Goal: Task Accomplishment & Management: Use online tool/utility

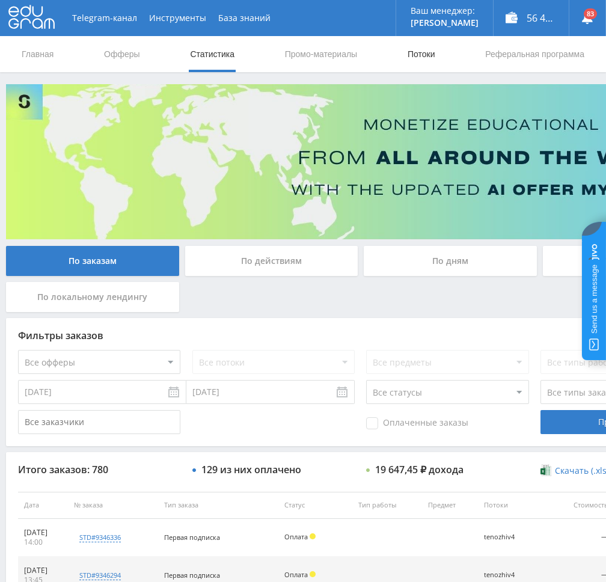
click at [428, 53] on link "Потоки" at bounding box center [421, 54] width 30 height 36
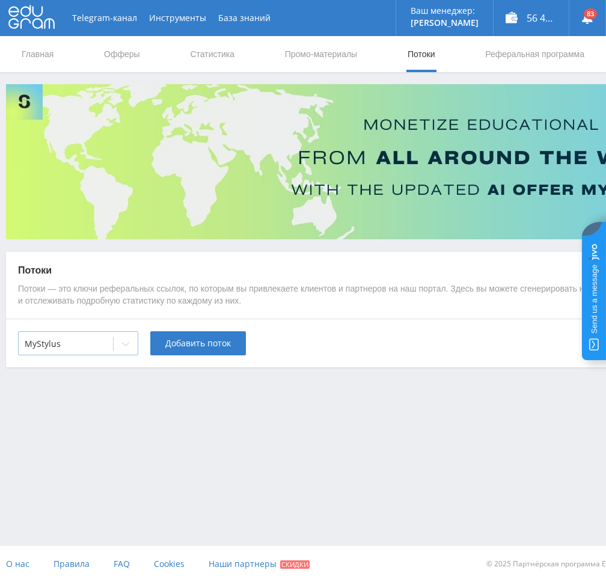
click at [90, 346] on div at bounding box center [66, 344] width 82 height 12
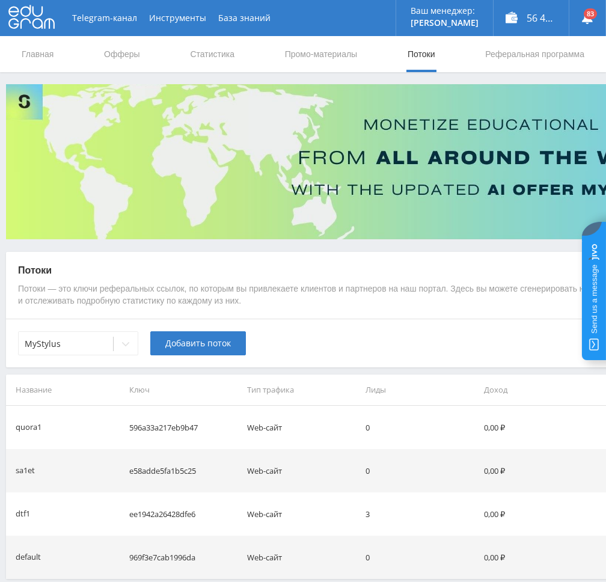
click at [243, 310] on div "Потоки Потоки — это ключи реферальных ссылок, по которым вы привлекаете клиенто…" at bounding box center [360, 285] width 709 height 67
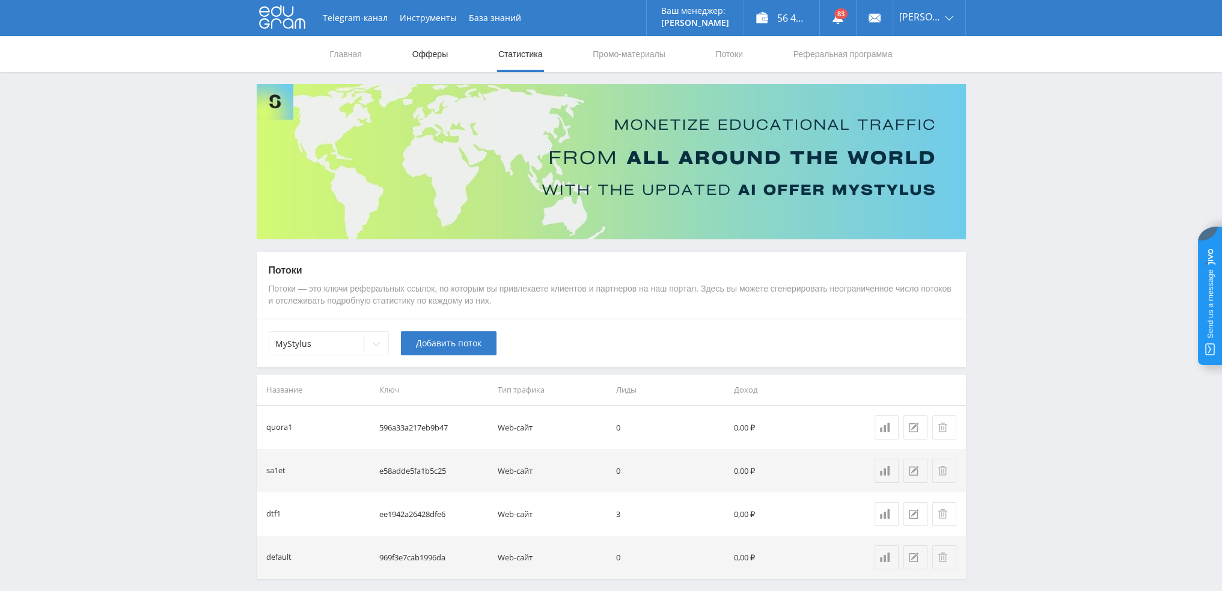
click at [417, 58] on link "Офферы" at bounding box center [430, 54] width 38 height 36
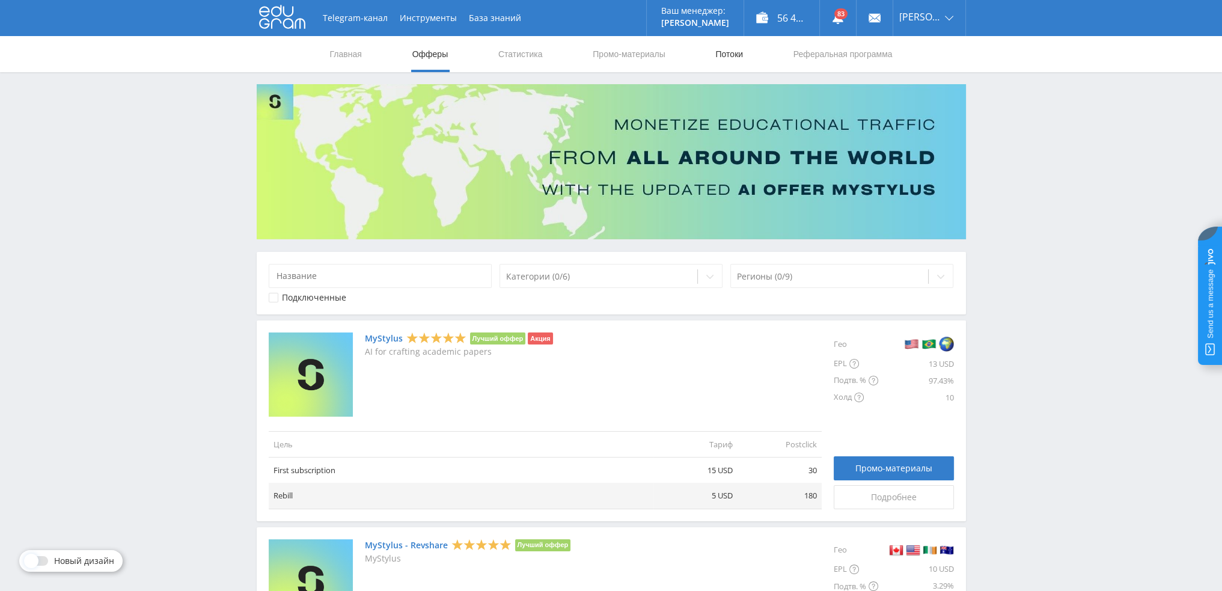
click at [614, 56] on link "Потоки" at bounding box center [729, 54] width 30 height 36
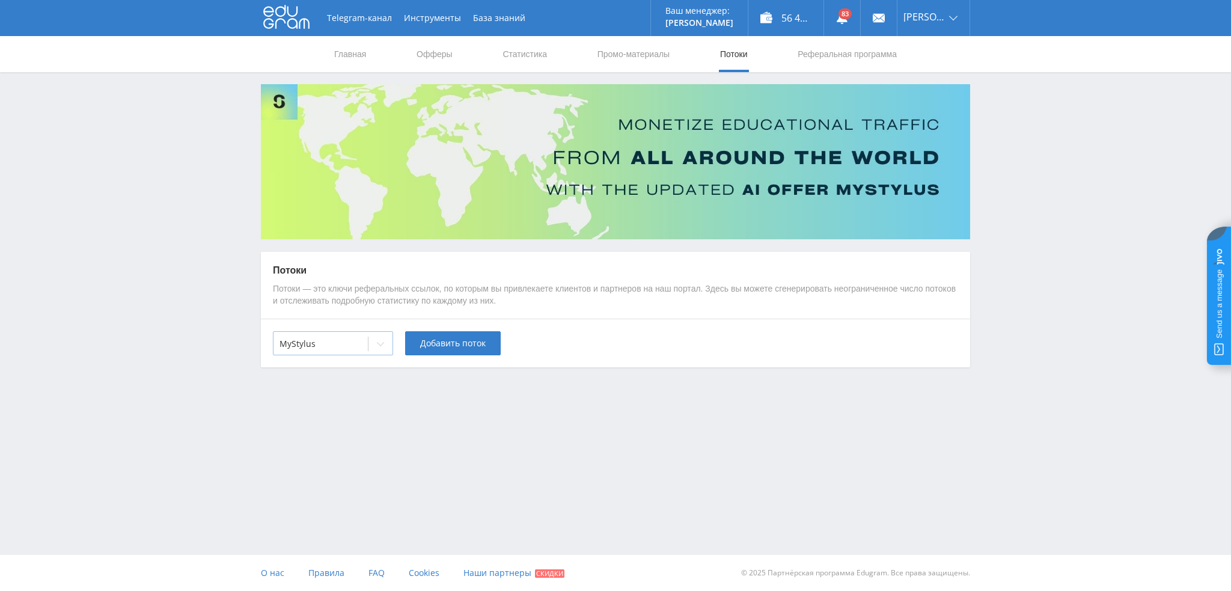
click at [354, 335] on div "MyStylus" at bounding box center [320, 343] width 94 height 17
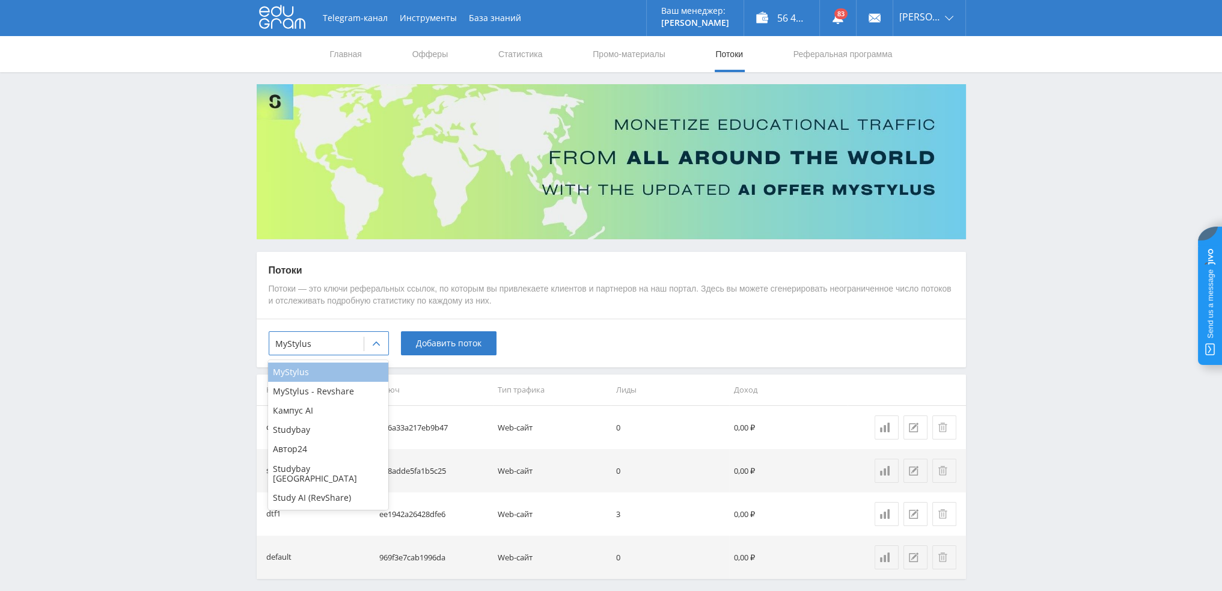
click at [343, 374] on div "MyStylus" at bounding box center [328, 371] width 120 height 19
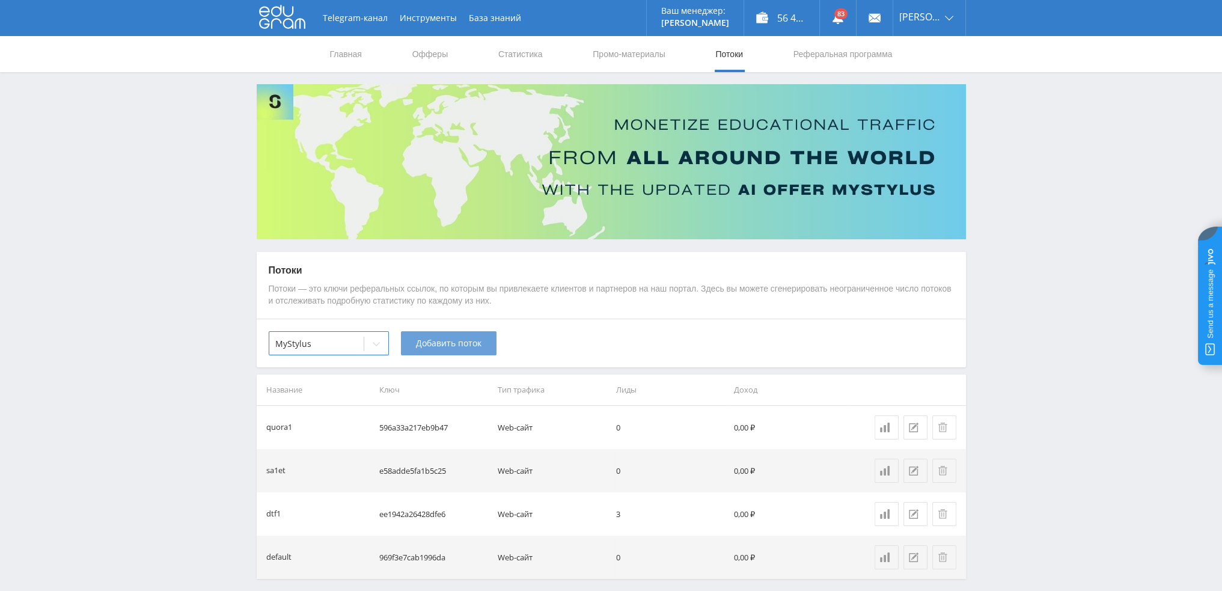
click at [433, 338] on span "Добавить поток" at bounding box center [449, 343] width 66 height 10
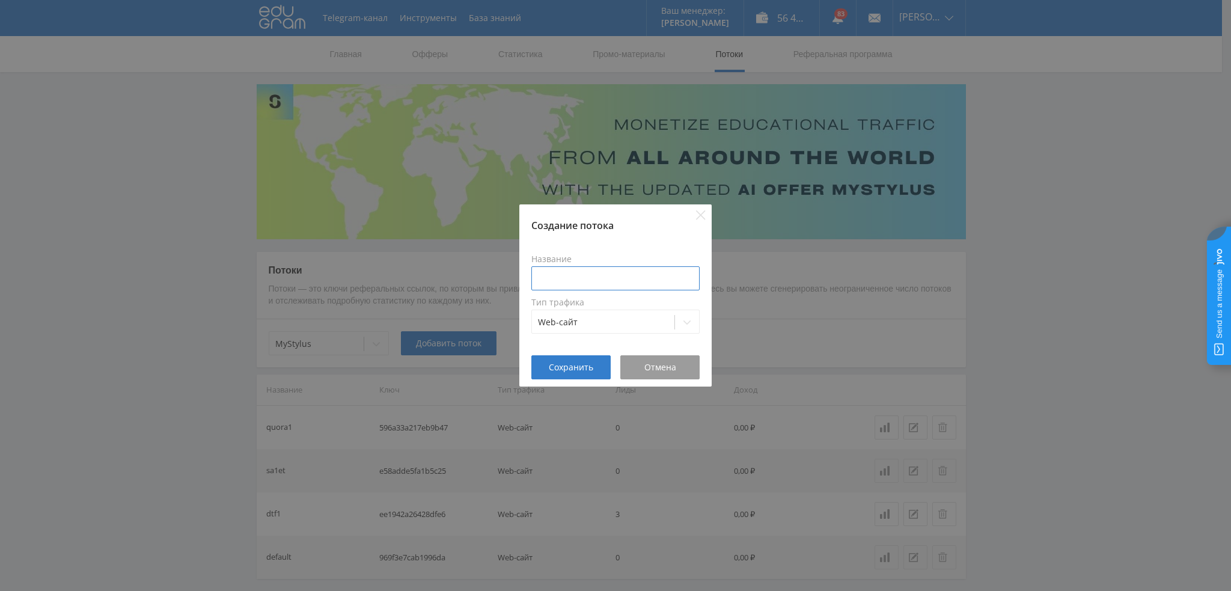
click at [614, 269] on input at bounding box center [615, 278] width 168 height 24
type input "fs1"
click at [577, 366] on span "Сохранить" at bounding box center [571, 367] width 44 height 10
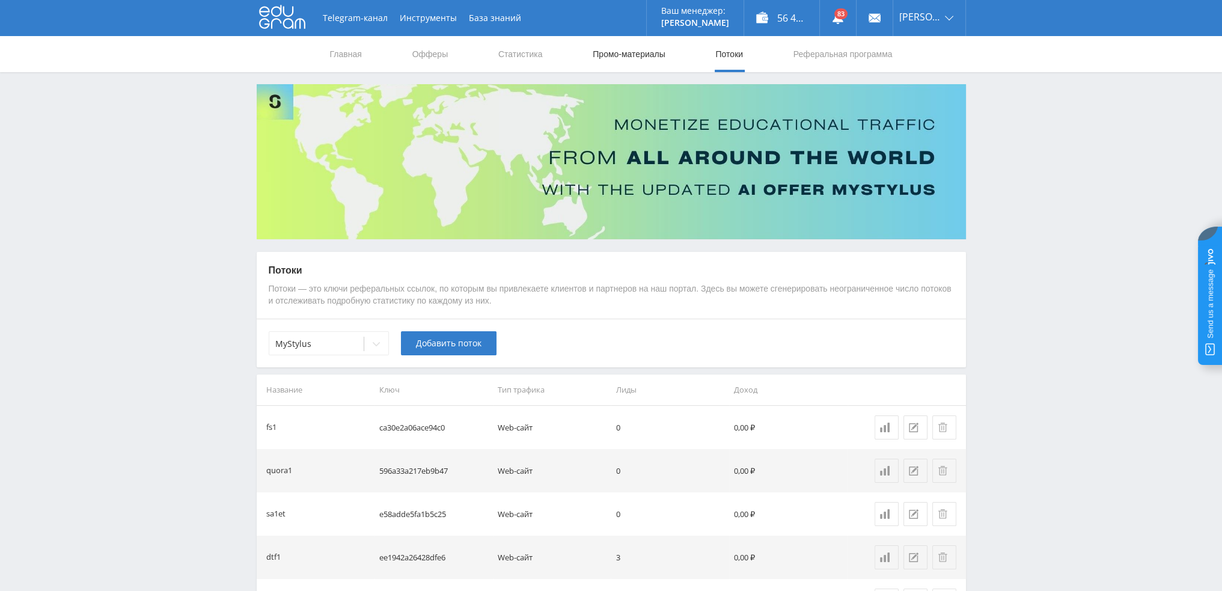
click at [614, 53] on link "Промо-материалы" at bounding box center [628, 54] width 75 height 36
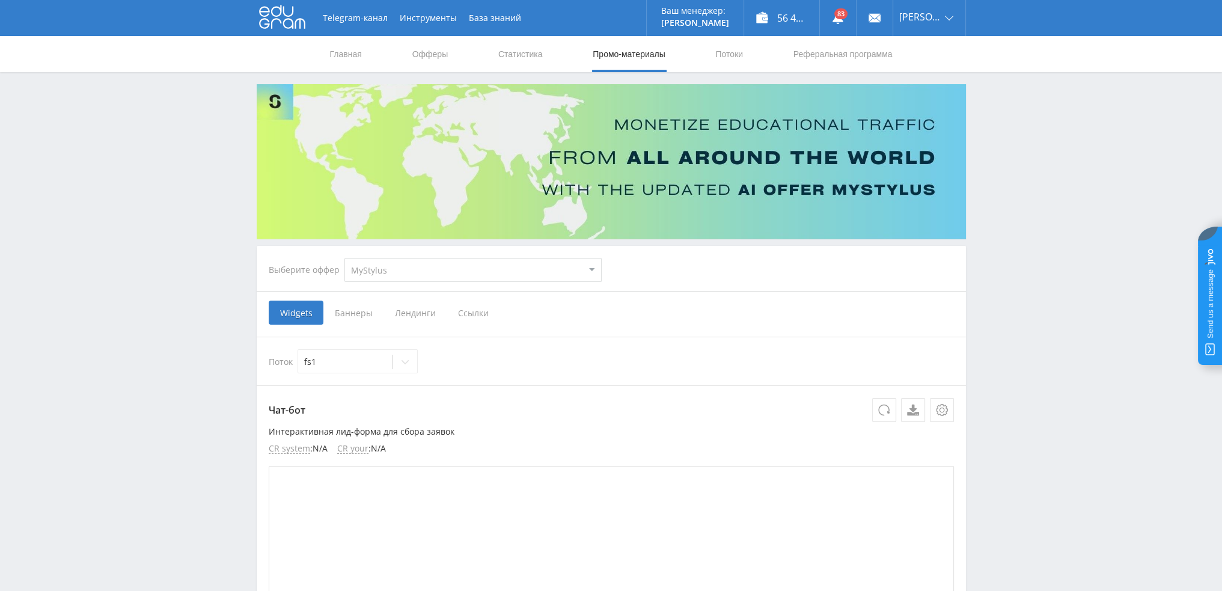
click at [469, 314] on span "Ссылки" at bounding box center [473, 313] width 53 height 24
click at [0, 0] on input "Ссылки" at bounding box center [0, 0] width 0 height 0
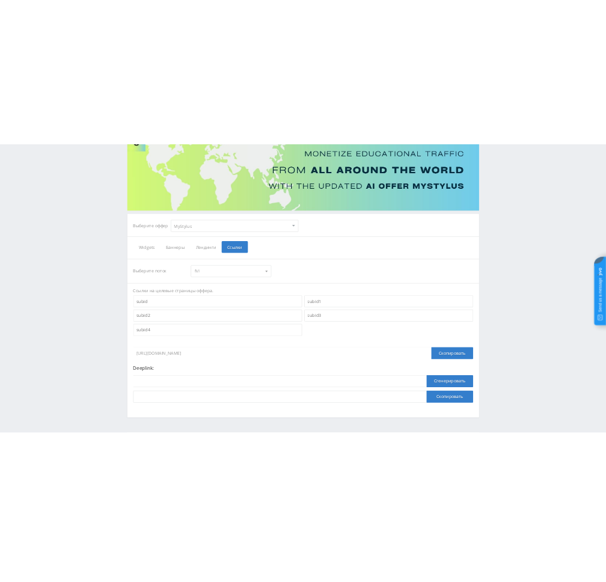
scroll to position [131, 0]
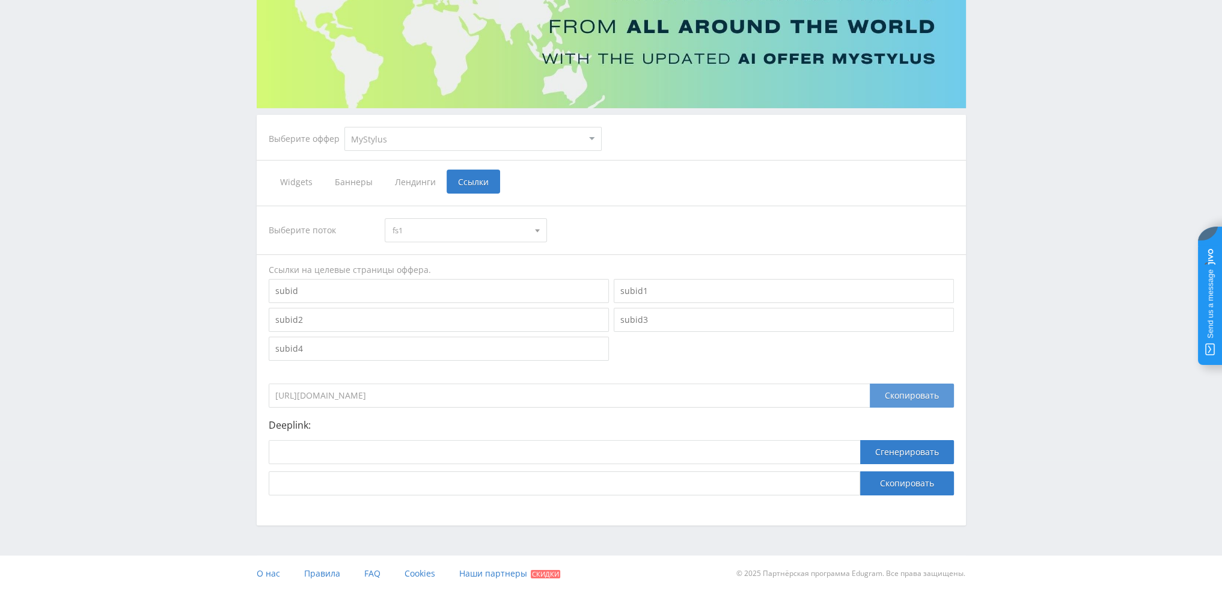
click at [614, 397] on div "Скопировать" at bounding box center [912, 395] width 84 height 24
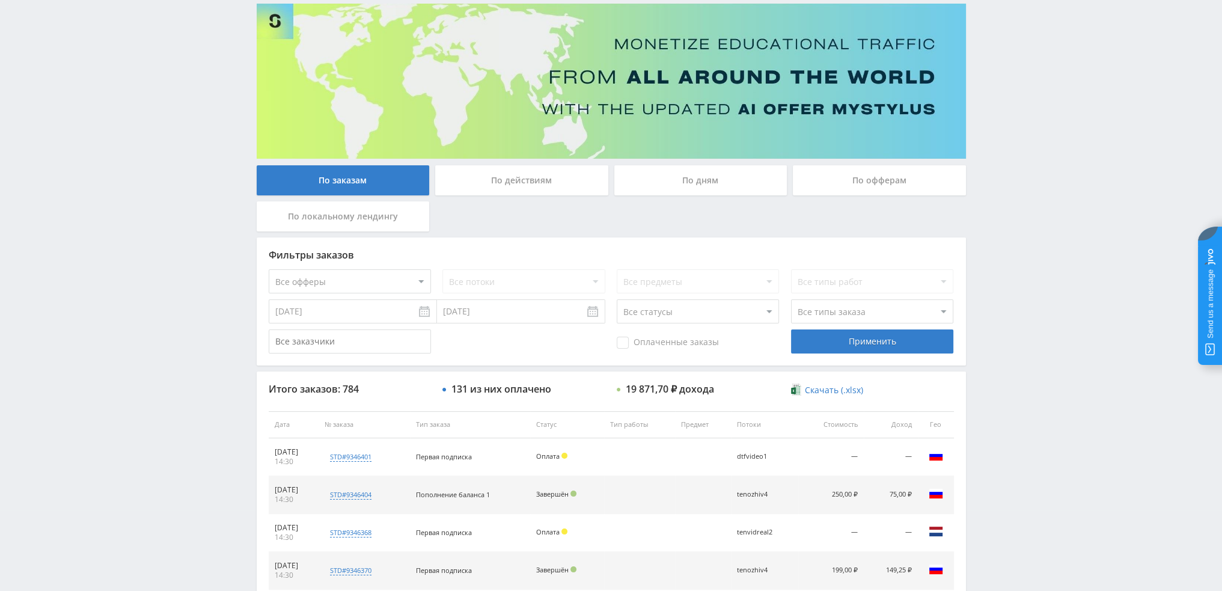
scroll to position [55, 0]
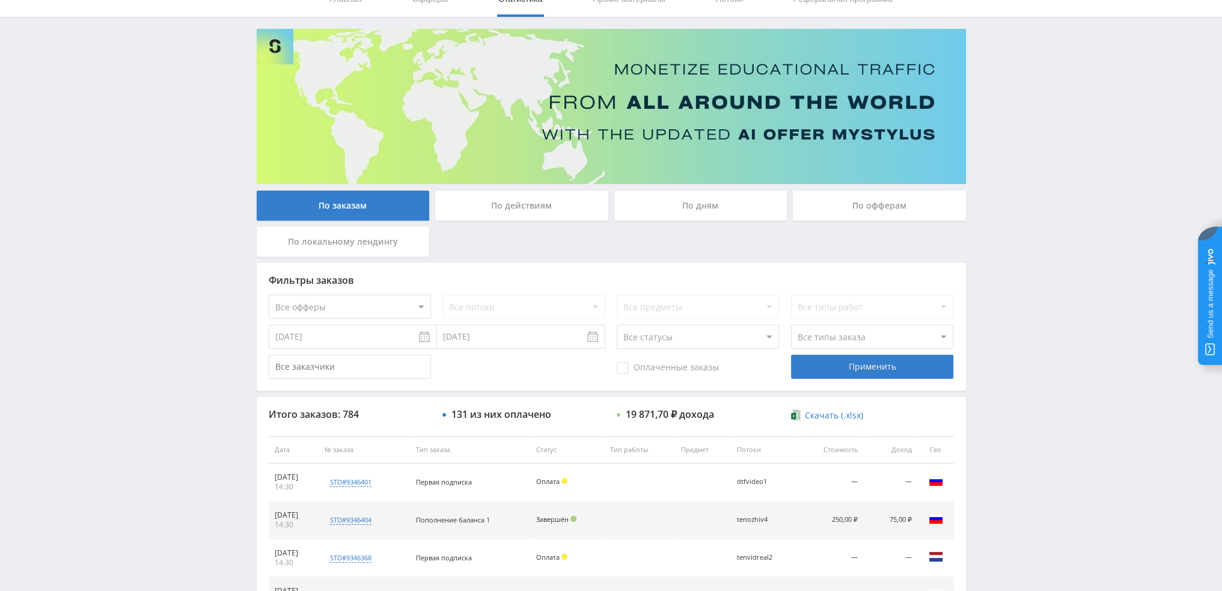
click at [677, 209] on div "По дням" at bounding box center [700, 206] width 173 height 30
click at [0, 0] on input "По дням" at bounding box center [0, 0] width 0 height 0
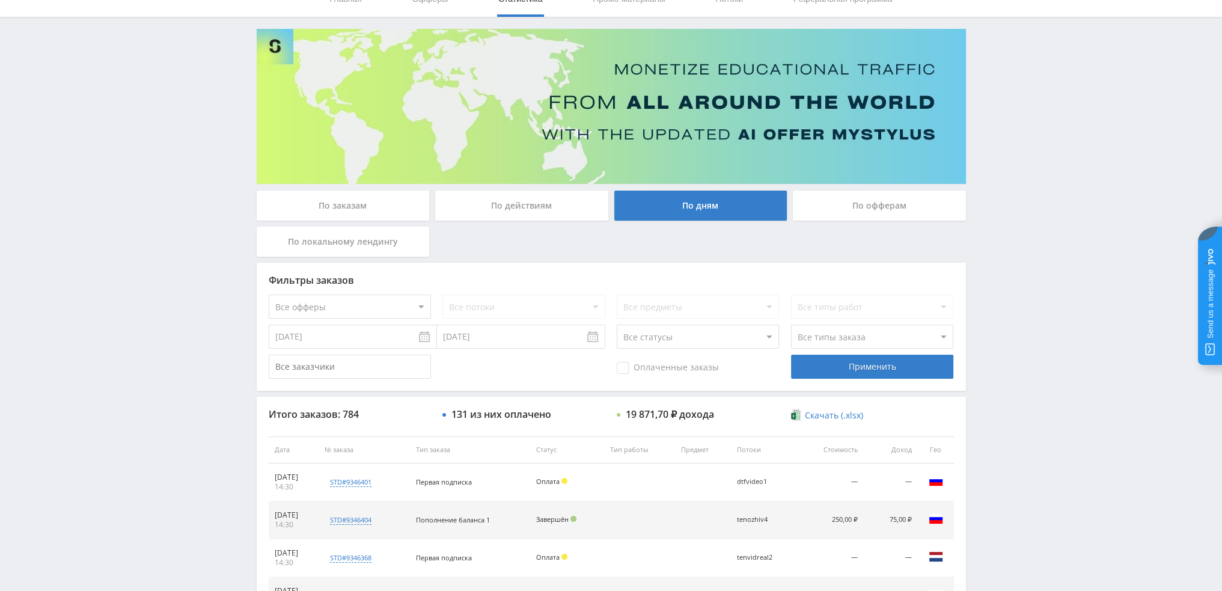
scroll to position [0, 0]
